Goal: Task Accomplishment & Management: Complete application form

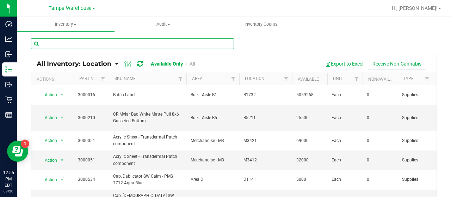
click at [179, 43] on input "text" at bounding box center [132, 43] width 203 height 11
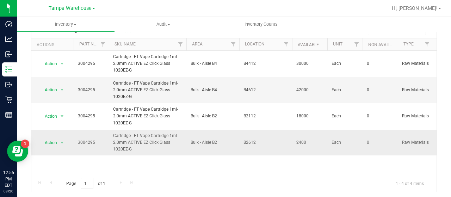
scroll to position [19, 0]
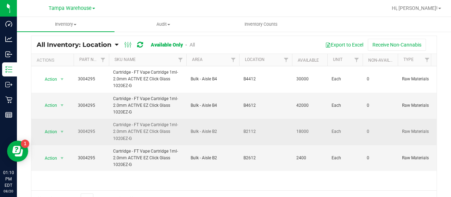
type input "3004295"
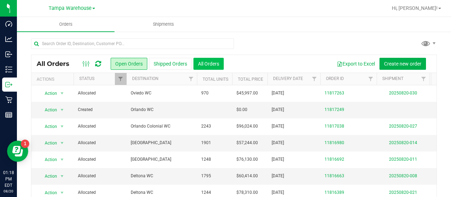
click at [213, 63] on button "All Orders" at bounding box center [209, 64] width 30 height 12
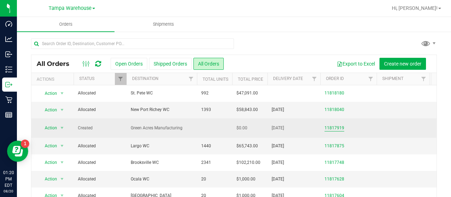
click at [335, 127] on link "11817919" at bounding box center [335, 128] width 20 height 7
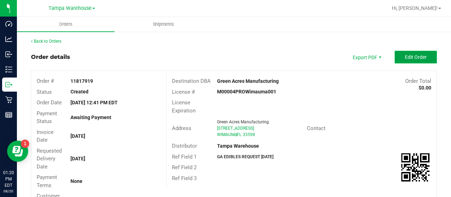
click at [395, 57] on button "Edit Order" at bounding box center [416, 57] width 42 height 13
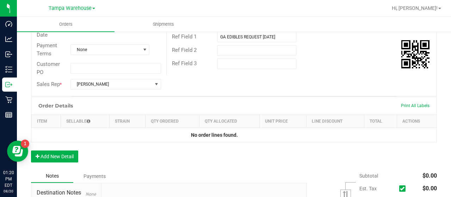
scroll to position [141, 0]
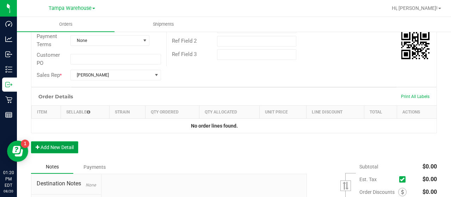
click at [65, 145] on button "Add New Detail" at bounding box center [54, 147] width 47 height 12
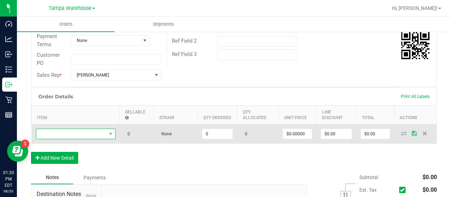
click at [71, 134] on span "NO DATA FOUND" at bounding box center [71, 134] width 70 height 10
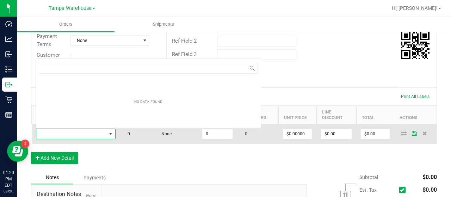
scroll to position [10, 80]
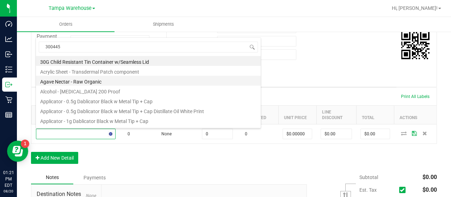
type input "3004456"
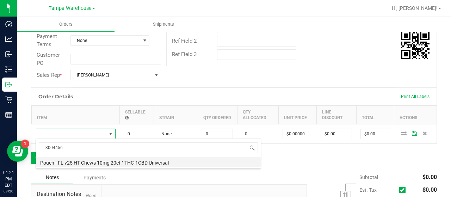
click at [142, 163] on li "Pouch - FL v25 HT Chews 10mg 20ct 1THC-1CBD Universal" at bounding box center [148, 162] width 225 height 10
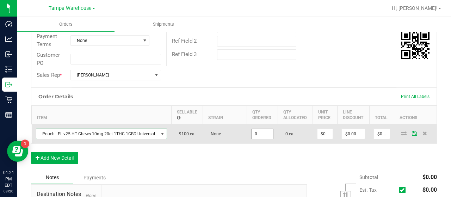
click at [266, 134] on input "0" at bounding box center [263, 134] width 22 height 10
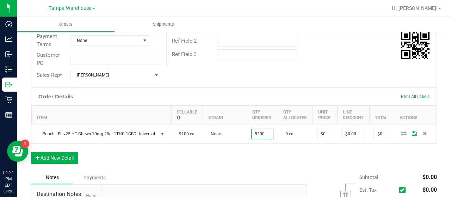
type input "5200 ea"
click at [259, 162] on div "Order Details Print All Labels Item Sellable Strain Qty Ordered Qty Allocated U…" at bounding box center [234, 129] width 406 height 84
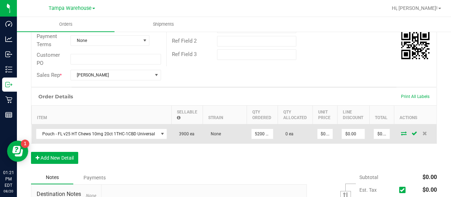
click at [401, 134] on icon at bounding box center [404, 133] width 6 height 4
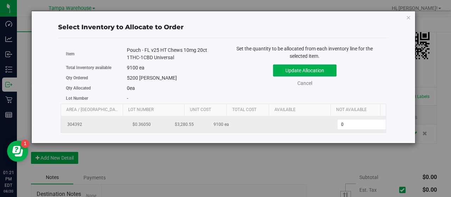
scroll to position [0, 73]
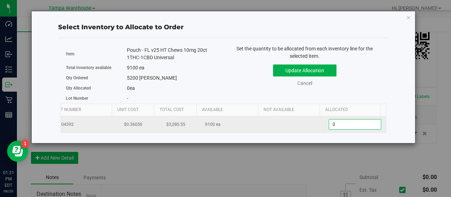
click at [345, 123] on span "0 0" at bounding box center [355, 124] width 53 height 11
type input "05200"
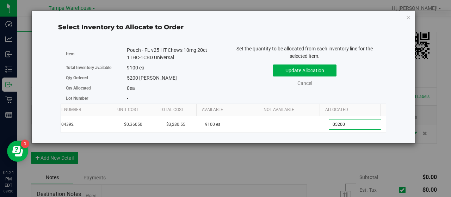
type input "5,200"
drag, startPoint x: 353, startPoint y: 95, endPoint x: 350, endPoint y: 89, distance: 6.2
click at [353, 94] on div "Item Pouch - FL v25 HT Chews 10mg 20ct 1THC-1CBD Universal Total Inventory avai…" at bounding box center [224, 74] width 326 height 59
click at [331, 70] on button "Update Allocation" at bounding box center [304, 71] width 63 height 12
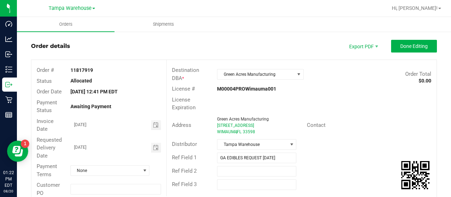
scroll to position [0, 0]
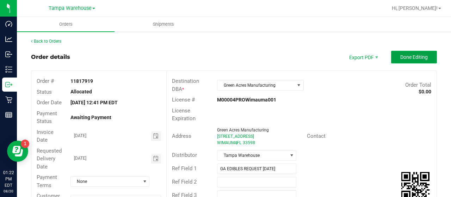
click at [392, 55] on button "Done Editing" at bounding box center [415, 57] width 46 height 13
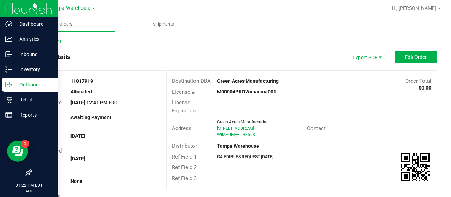
click at [30, 82] on p "Outbound" at bounding box center [33, 84] width 42 height 8
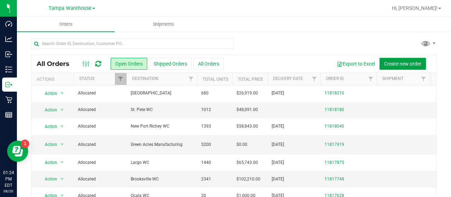
click at [386, 63] on span "Create new order" at bounding box center [402, 64] width 37 height 6
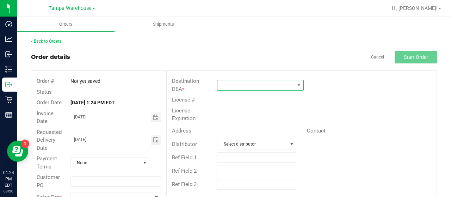
click at [249, 82] on span at bounding box center [256, 85] width 77 height 10
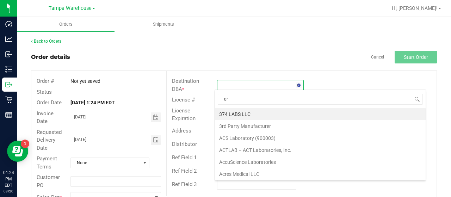
type input "gre"
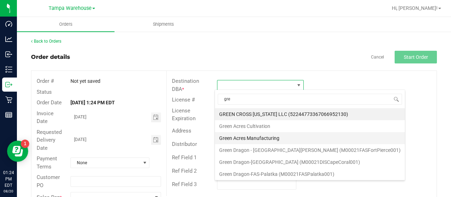
click at [259, 136] on li "Green Acres Manufacturing" at bounding box center [310, 138] width 190 height 12
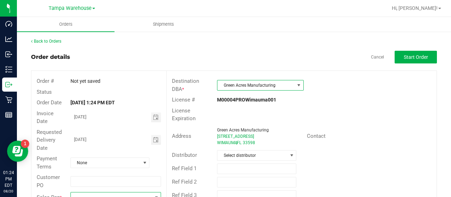
click at [99, 193] on span at bounding box center [111, 198] width 81 height 10
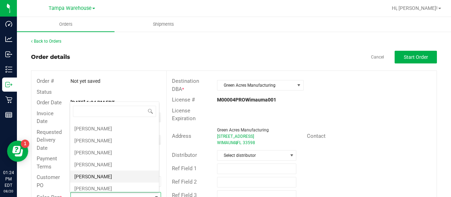
click at [105, 174] on li "Joseph Oxendine" at bounding box center [114, 177] width 89 height 12
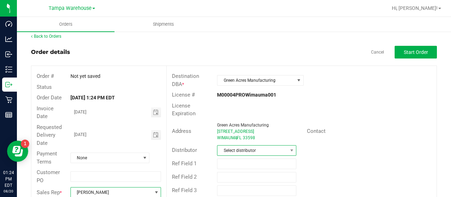
click at [262, 149] on span "Select distributor" at bounding box center [253, 151] width 70 height 10
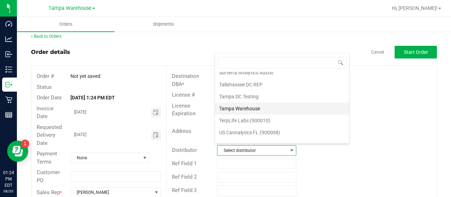
click at [244, 103] on li "Tampa Warehouse" at bounding box center [282, 109] width 134 height 12
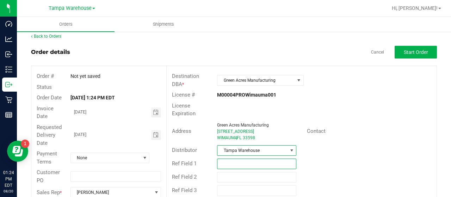
click at [238, 161] on input "text" at bounding box center [256, 164] width 79 height 11
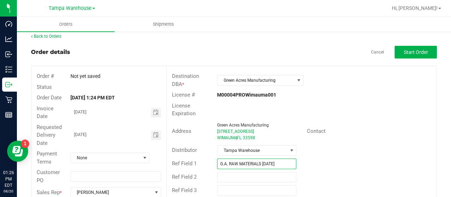
click at [259, 161] on input "G.A. RAW MATERIALS 08/20/25" at bounding box center [256, 164] width 79 height 11
type input "G.A. 08/20/25"
click at [238, 174] on input "text" at bounding box center [256, 177] width 79 height 11
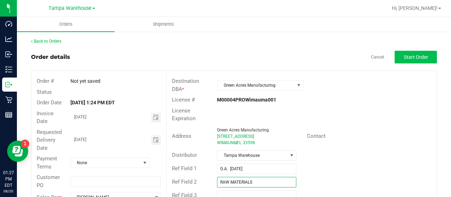
type input "RAW MATERIALS"
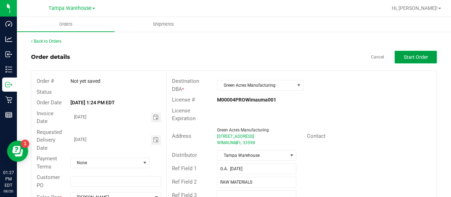
click at [406, 58] on span "Start Order" at bounding box center [416, 57] width 24 height 6
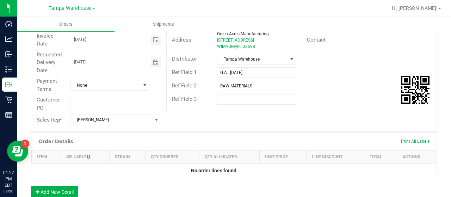
scroll to position [71, 0]
